Goal: Task Accomplishment & Management: Manage account settings

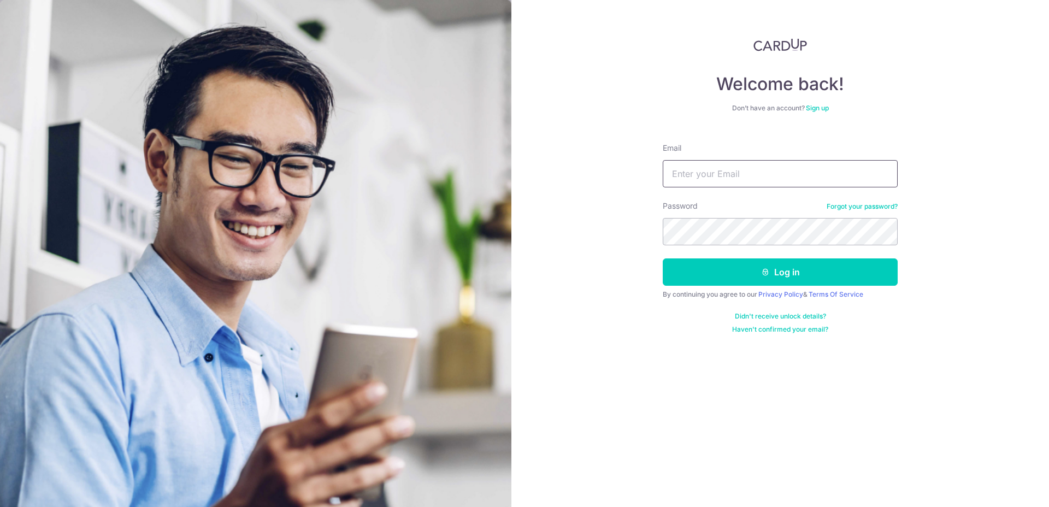
type input "[EMAIL_ADDRESS][DOMAIN_NAME]"
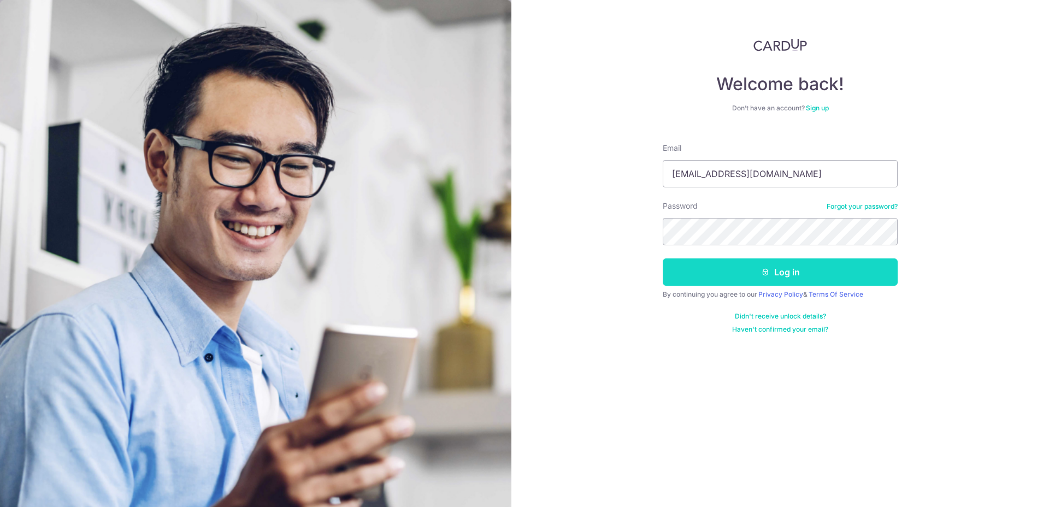
click at [806, 264] on button "Log in" at bounding box center [780, 271] width 235 height 27
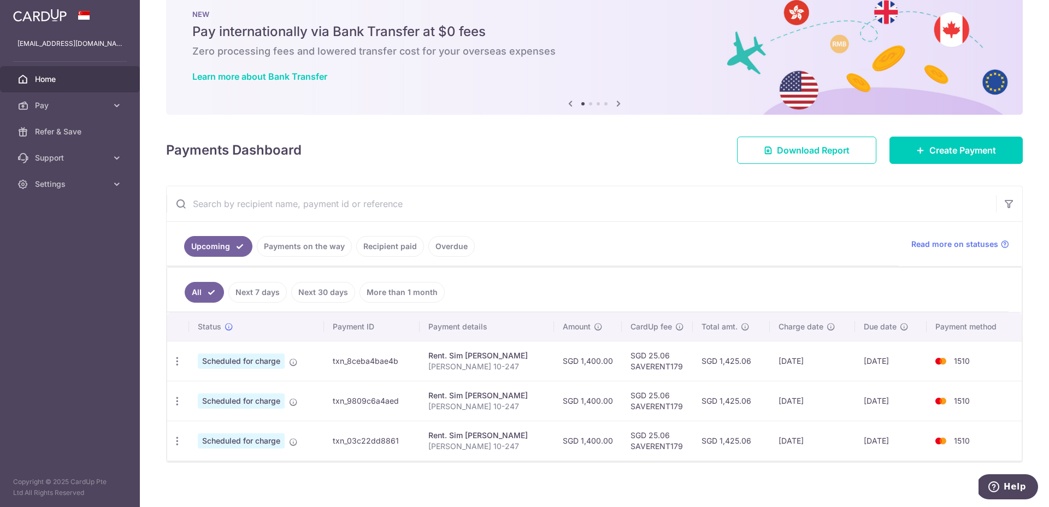
scroll to position [32, 0]
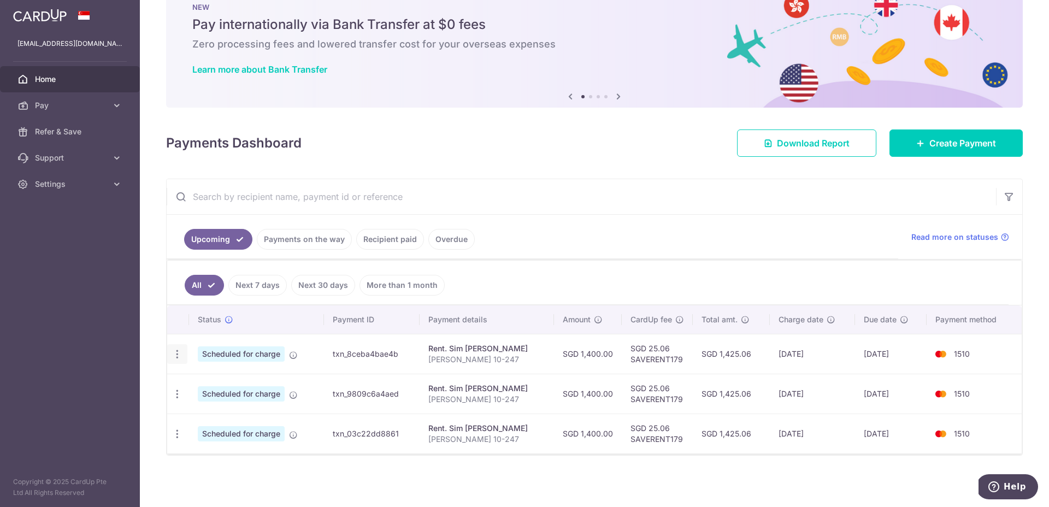
click at [172, 359] on icon "button" at bounding box center [176, 353] width 11 height 11
click at [235, 412] on span "Cancel payment" at bounding box center [235, 410] width 73 height 13
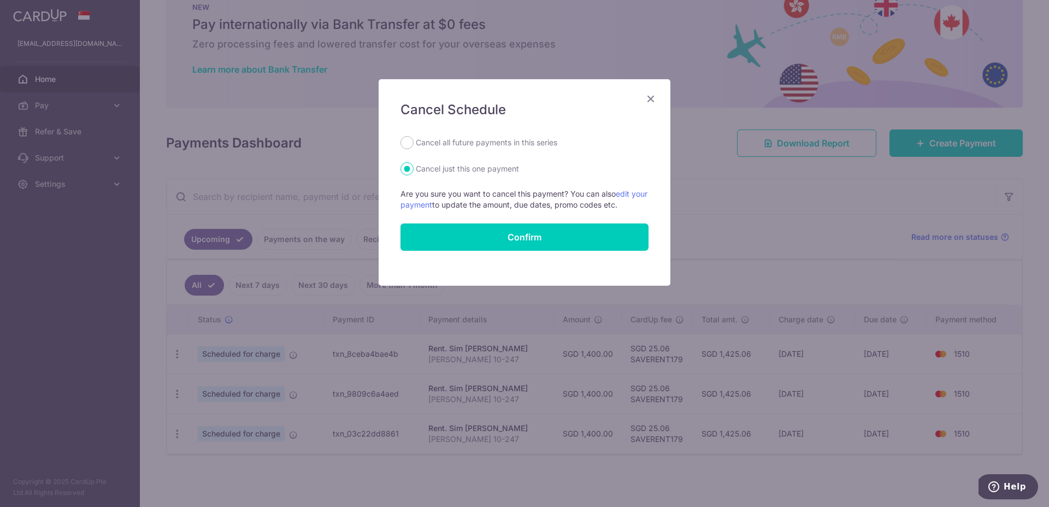
click at [460, 138] on label "Cancel all future payments in this series" at bounding box center [486, 142] width 141 height 13
click at [413, 138] on input "Cancel all future payments in this series" at bounding box center [406, 142] width 13 height 13
radio input "true"
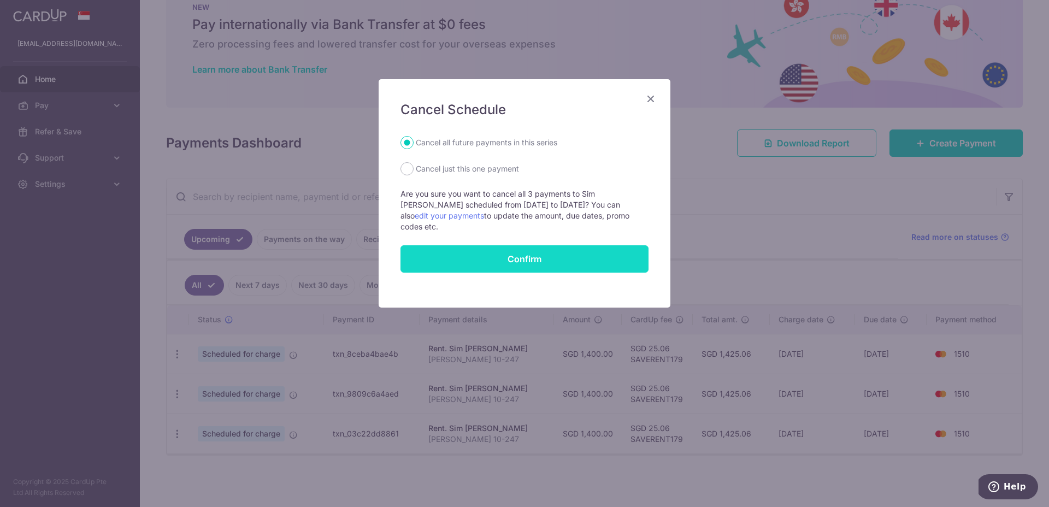
click at [512, 251] on button "Confirm" at bounding box center [524, 258] width 248 height 27
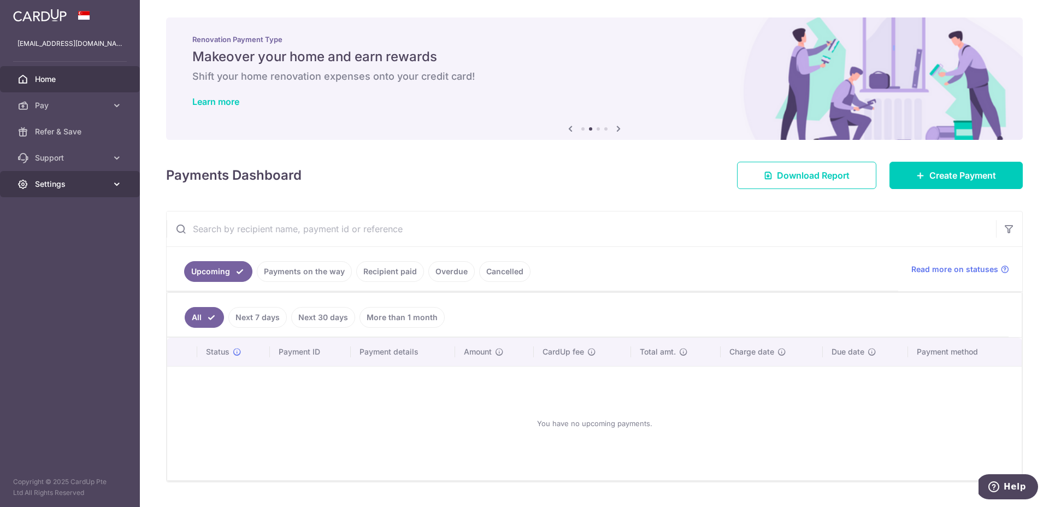
click at [94, 180] on span "Settings" at bounding box center [71, 184] width 72 height 11
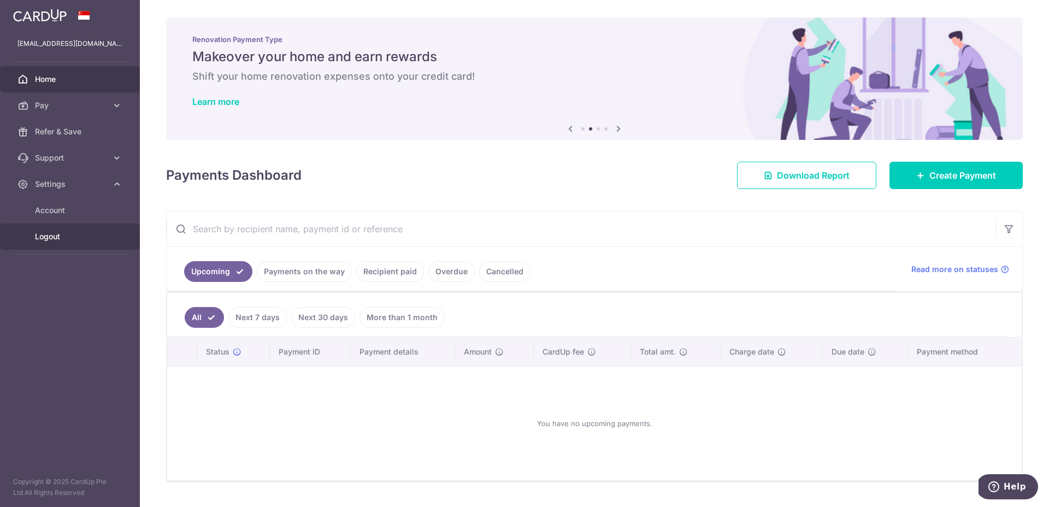
click at [51, 232] on span "Logout" at bounding box center [71, 236] width 72 height 11
